Goal: Transaction & Acquisition: Purchase product/service

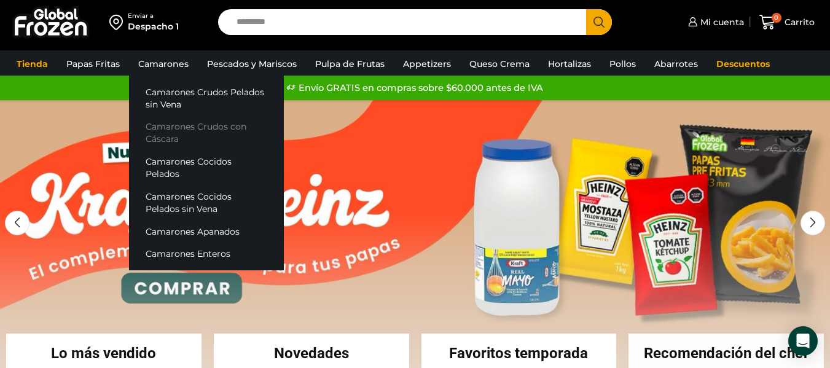
click at [210, 138] on link "Camarones Crudos con Cáscara" at bounding box center [206, 132] width 155 height 35
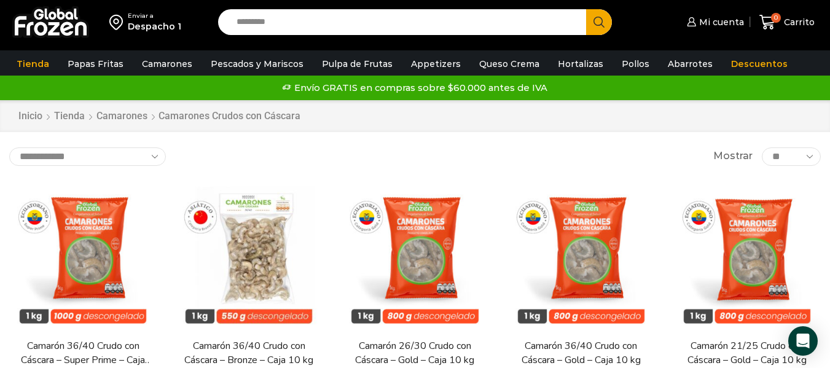
scroll to position [127, 0]
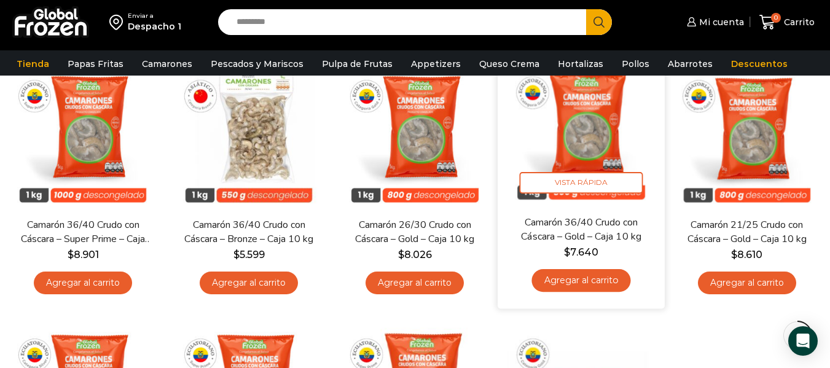
click at [613, 276] on link "Agregar al carrito" at bounding box center [580, 280] width 99 height 23
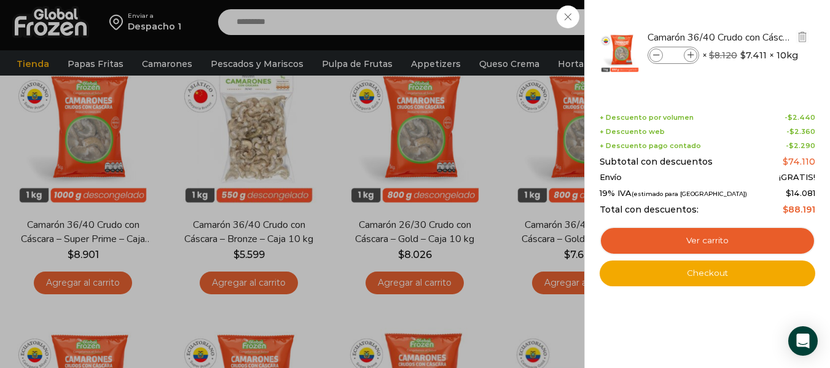
click at [690, 52] on icon at bounding box center [690, 55] width 7 height 7
type input "*"
click at [728, 268] on link "Checkout" at bounding box center [707, 273] width 216 height 26
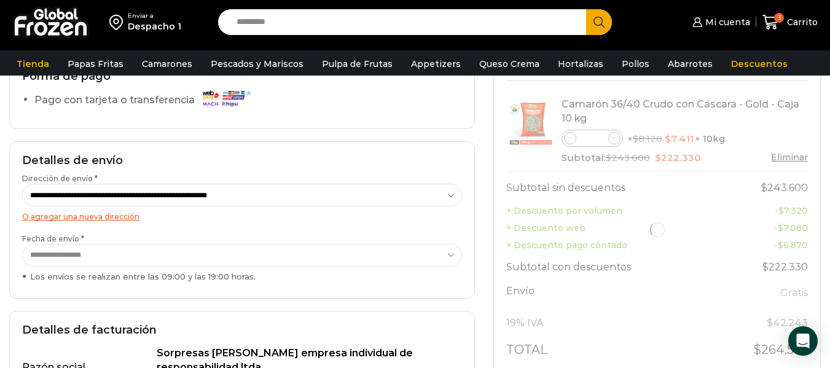
scroll to position [122, 0]
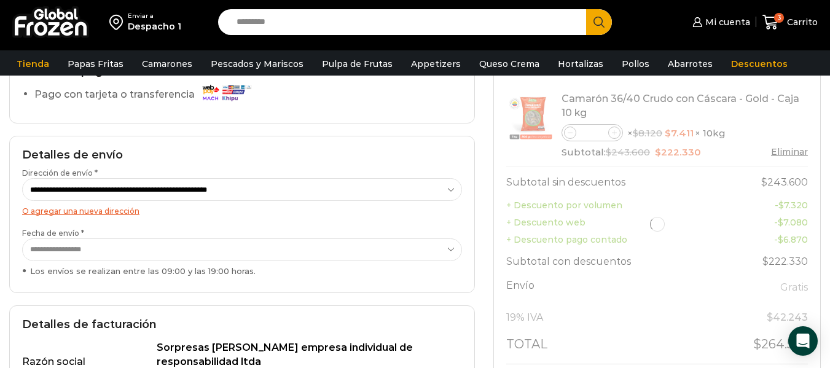
select select "*"
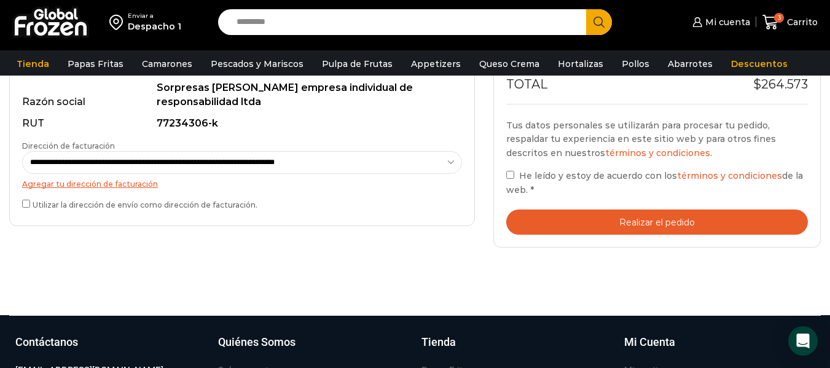
scroll to position [400, 0]
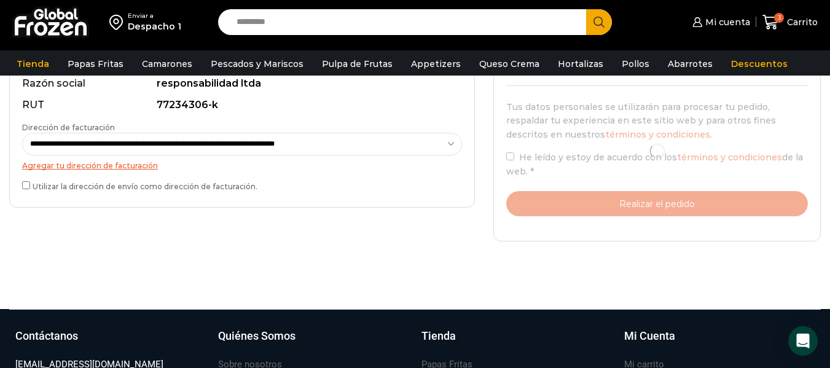
click at [30, 187] on label "Utilizar la dirección de envío como dirección de facturación." at bounding box center [242, 185] width 440 height 13
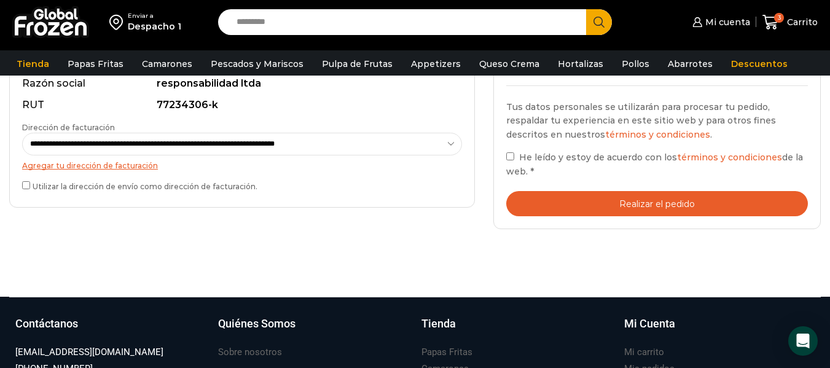
click at [515, 155] on label "He leído y estoy de acuerdo con los términos y condiciones de la web. *" at bounding box center [657, 164] width 302 height 28
click at [622, 205] on button "Realizar el pedido" at bounding box center [657, 203] width 302 height 25
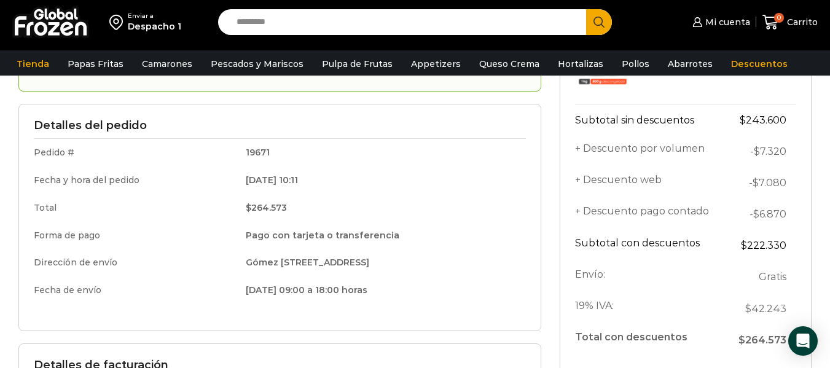
scroll to position [138, 0]
